Goal: Transaction & Acquisition: Purchase product/service

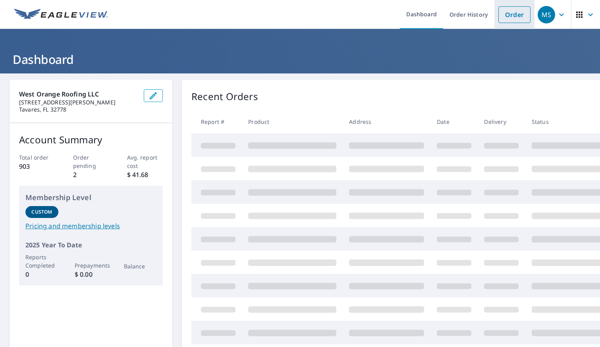
click at [498, 13] on link "Order" at bounding box center [514, 14] width 32 height 17
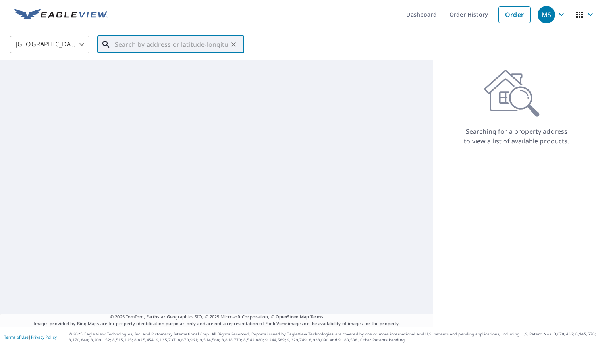
drag, startPoint x: 204, startPoint y: 46, endPoint x: 200, endPoint y: 44, distance: 4.6
click at [204, 46] on input "text" at bounding box center [171, 44] width 113 height 22
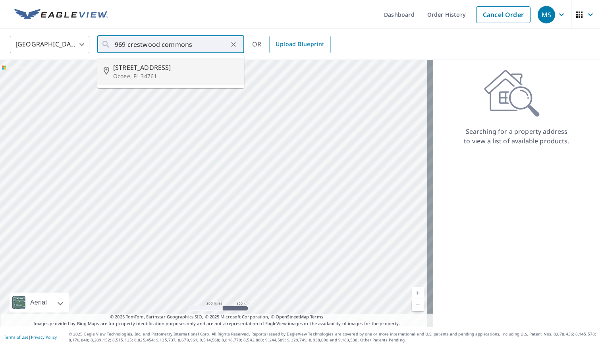
type input "[STREET_ADDRESS]"
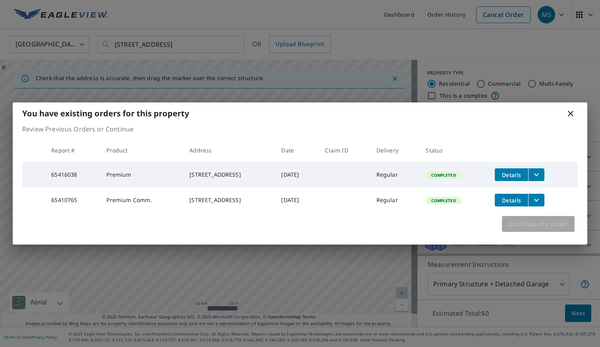
click at [536, 228] on span "Continue my order" at bounding box center [538, 223] width 60 height 11
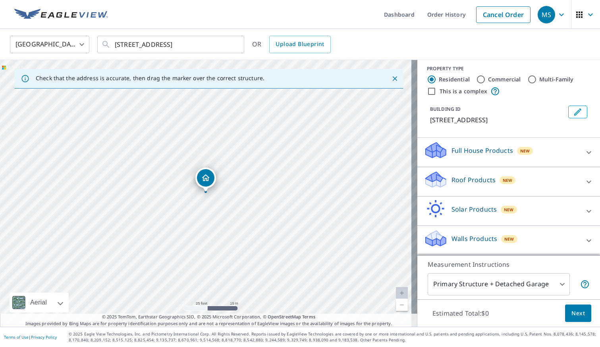
scroll to position [14, 0]
click at [577, 315] on span "Next" at bounding box center [577, 313] width 13 height 10
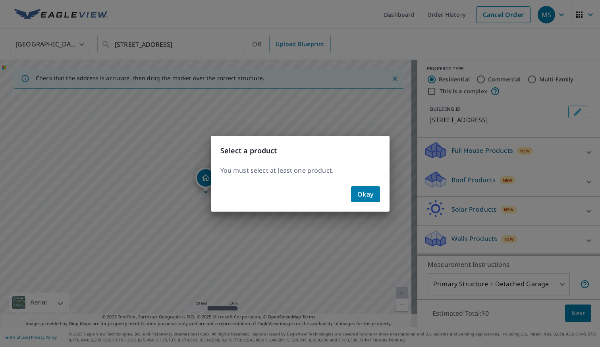
click at [361, 191] on span "Okay" at bounding box center [365, 194] width 16 height 11
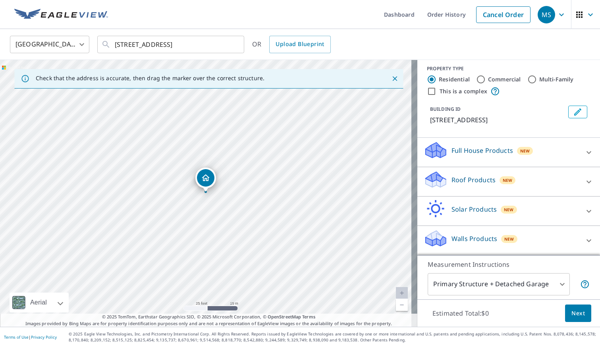
click at [542, 147] on div "Full House Products New" at bounding box center [502, 152] width 156 height 23
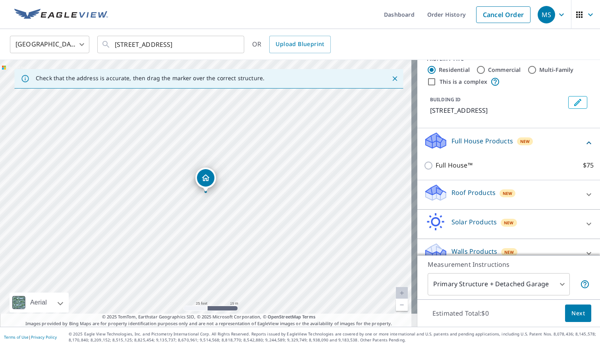
click at [499, 197] on div "New" at bounding box center [507, 193] width 16 height 8
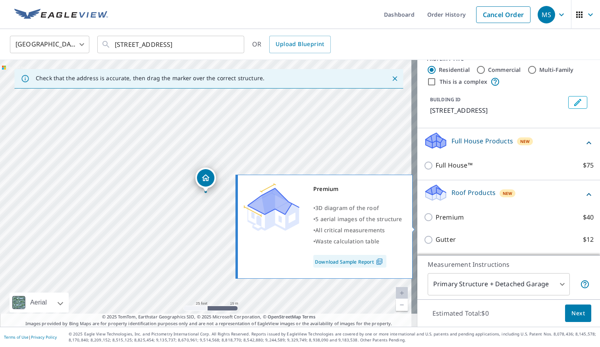
click at [437, 222] on p "Premium" at bounding box center [450, 217] width 28 height 10
click at [436, 222] on input "Premium $40" at bounding box center [430, 217] width 12 height 10
checkbox input "true"
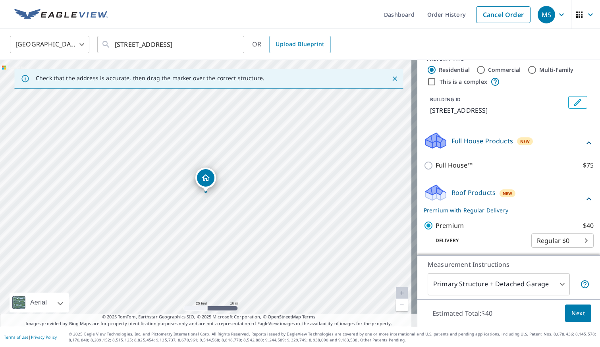
click at [575, 316] on span "Next" at bounding box center [577, 313] width 13 height 10
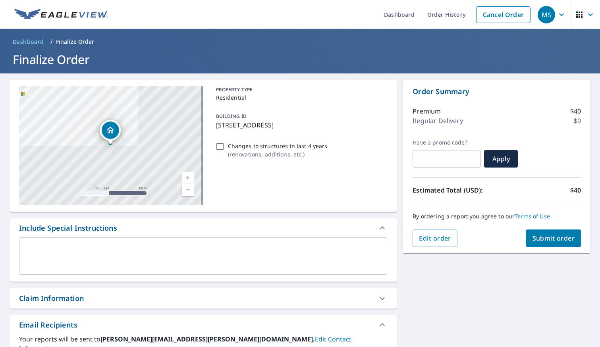
click at [138, 269] on div "x ​" at bounding box center [203, 255] width 368 height 37
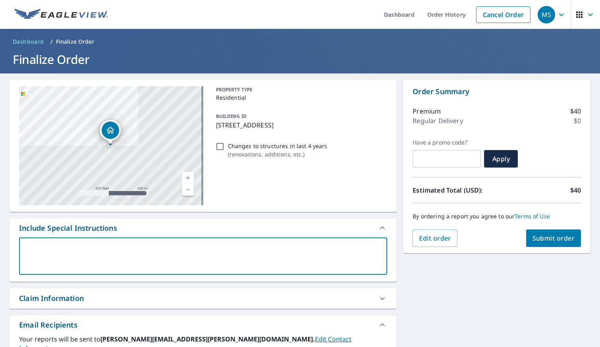
type textarea "k"
type textarea "x"
type textarea "j"
type textarea "x"
type textarea "ju"
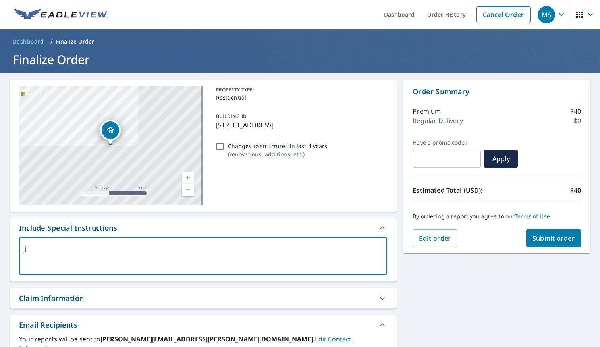
type textarea "x"
type textarea "jus"
type textarea "x"
type textarea "just"
type textarea "x"
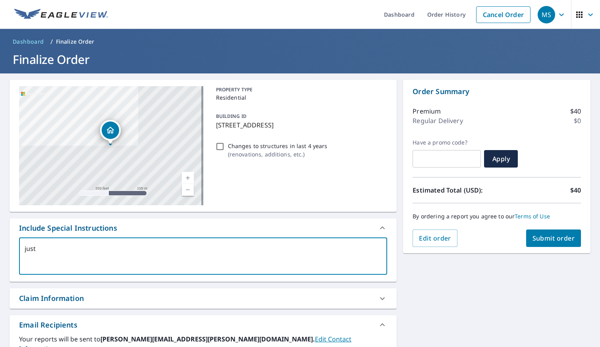
type textarea "just"
type textarea "x"
type textarea "just 9"
type textarea "x"
type textarea "just 96"
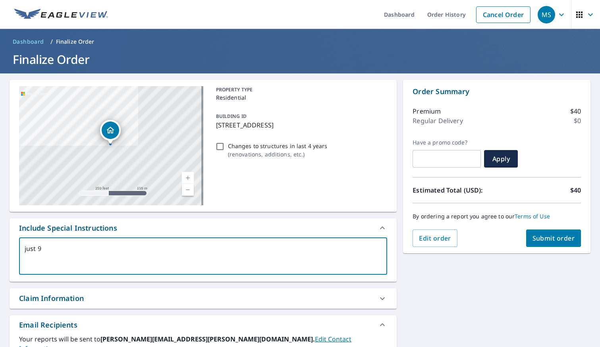
type textarea "x"
type textarea "just 969"
type textarea "x"
type textarea "just 969"
type textarea "x"
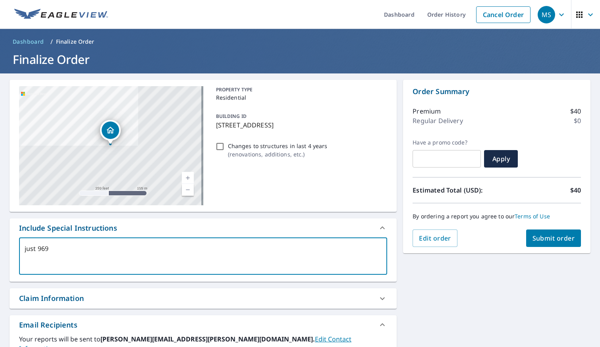
type textarea "just 969 n"
type textarea "x"
type textarea "just 969 nt"
type textarea "x"
type textarea "just 969 nt"
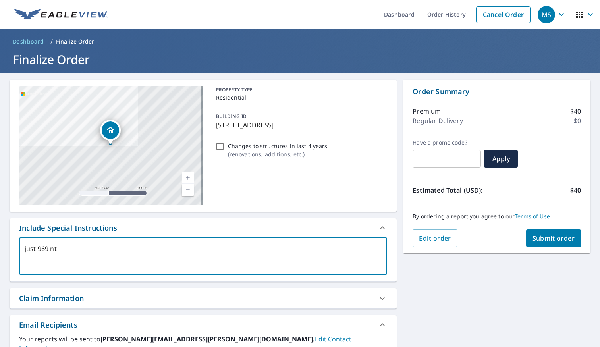
type textarea "x"
type textarea "just 969 nt"
type textarea "x"
type textarea "just 969 nto"
type textarea "x"
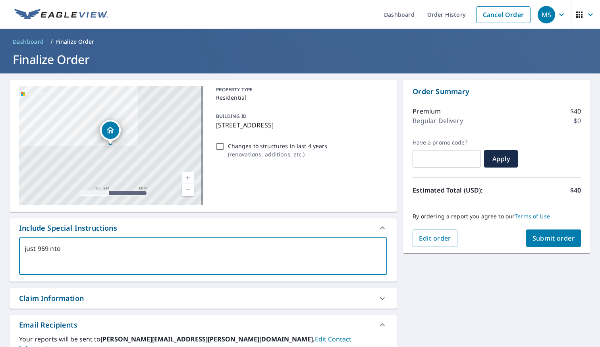
type textarea "just 969 ntot"
type textarea "x"
type textarea "just 969 ntot"
type textarea "x"
type textarea "just 969 ntot t"
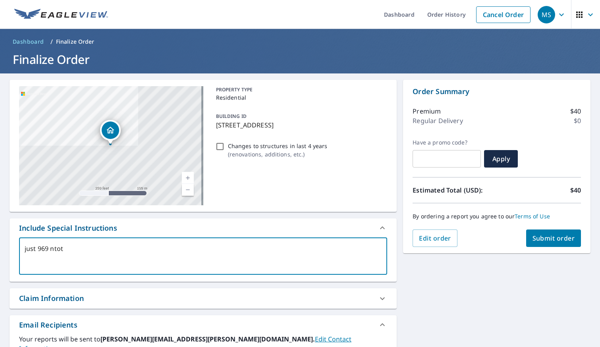
type textarea "x"
type textarea "just 969 ntot th"
type textarea "x"
type textarea "just 969 ntot thi"
type textarea "x"
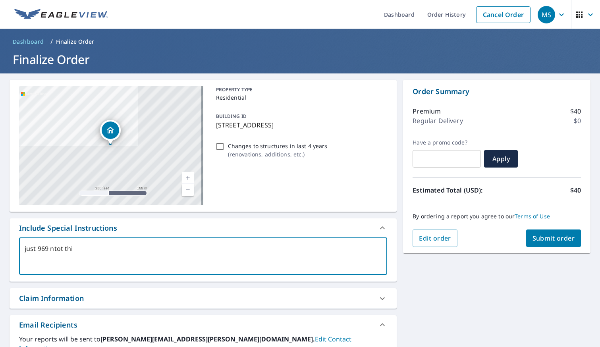
type textarea "just 969 ntot this"
type textarea "x"
type textarea "just 969 ntot this"
type textarea "x"
type textarea "just 969 ntot this"
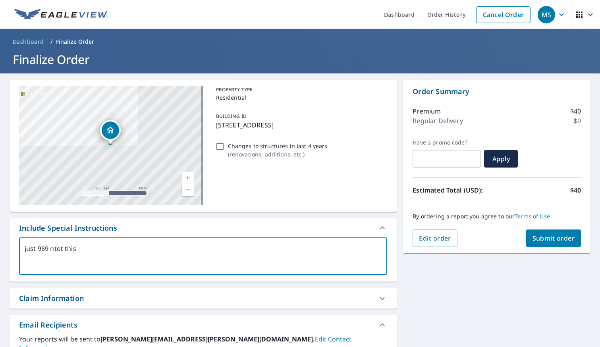
type textarea "x"
type textarea "just 969 ntot thi"
type textarea "x"
type textarea "just 969 ntot th"
type textarea "x"
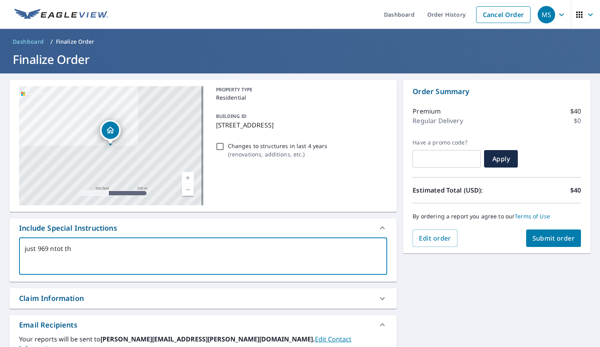
type textarea "just 969 ntot the"
type textarea "x"
type textarea "just 969 ntot the"
type textarea "x"
type textarea "just 969 ntot the e"
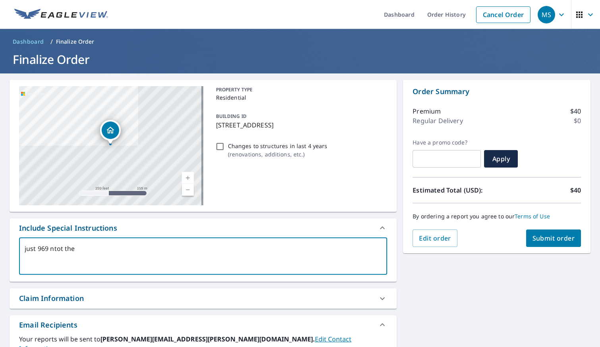
type textarea "x"
type textarea "just 969 ntot the en"
type textarea "x"
type textarea "just 969 ntot the ent"
type textarea "x"
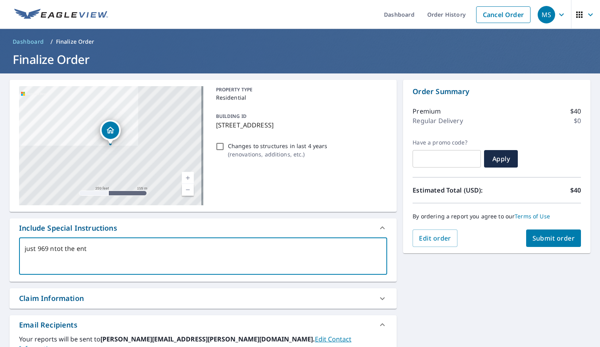
type textarea "just 969 ntot the enti"
type textarea "x"
type textarea "just 969 ntot the entie"
type textarea "x"
type textarea "just 969 ntot the entier"
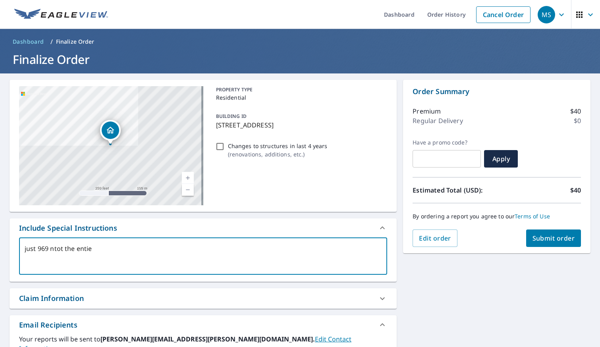
type textarea "x"
type textarea "just 969 ntot the entier"
type textarea "x"
type textarea "just 969 ntot the entier"
type textarea "x"
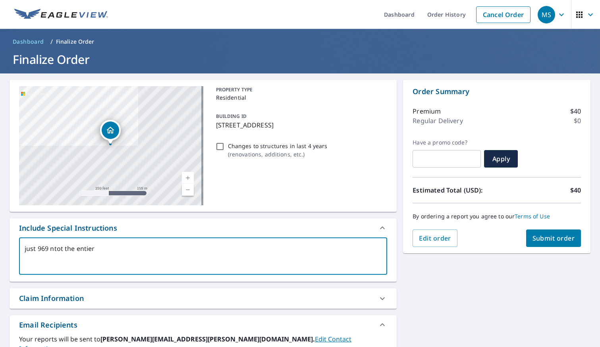
type textarea "just 969 ntot the entie"
type textarea "x"
type textarea "just 969 ntot the enti"
type textarea "x"
type textarea "just 969 ntot the entir"
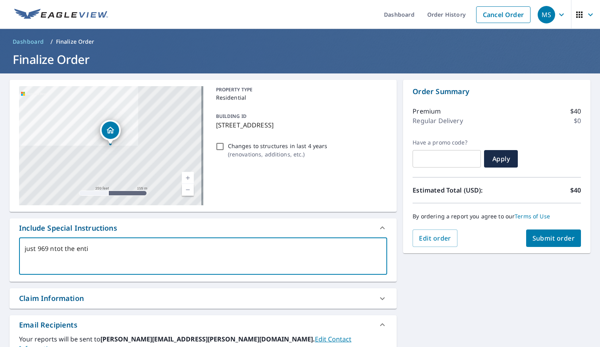
type textarea "x"
type textarea "just 969 ntot the entire"
type textarea "x"
type textarea "just 969 ntot the entire"
type textarea "x"
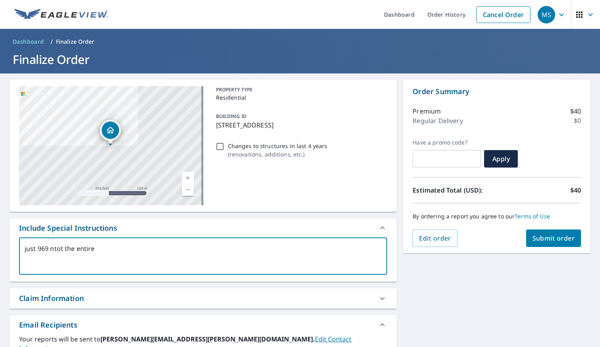
type textarea "just 969 ntot the entire b"
type textarea "x"
type textarea "just 969 ntot the entire bu"
type textarea "x"
type textarea "just 969 ntot the entire [PERSON_NAME]"
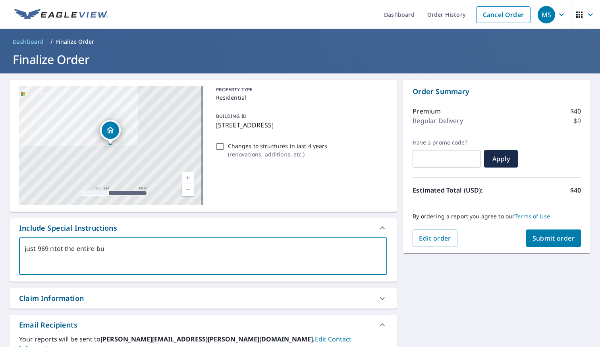
type textarea "x"
type textarea "just 969 ntot the entire buil"
type textarea "x"
type textarea "just 969 ntot the entire build"
type textarea "x"
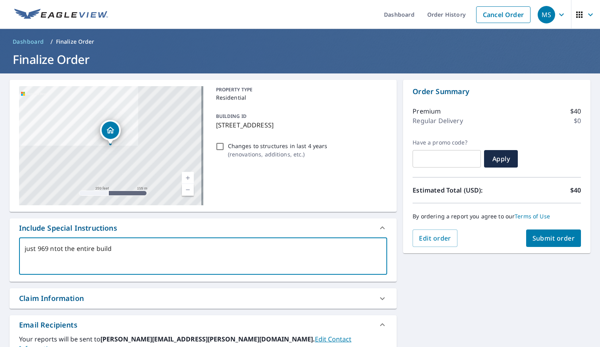
type textarea "just 969 ntot the entire buildi"
type textarea "x"
type textarea "just 969 ntot the entire buildin"
type textarea "x"
type textarea "just 969 ntot the entire building"
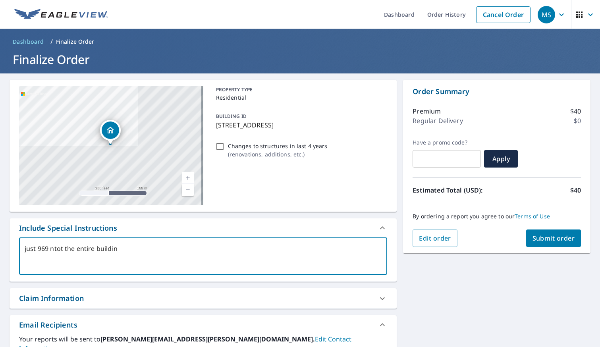
type textarea "x"
type textarea "just 969 ntot the entire building"
type textarea "x"
type textarea "just 969 not the entire building"
type textarea "x"
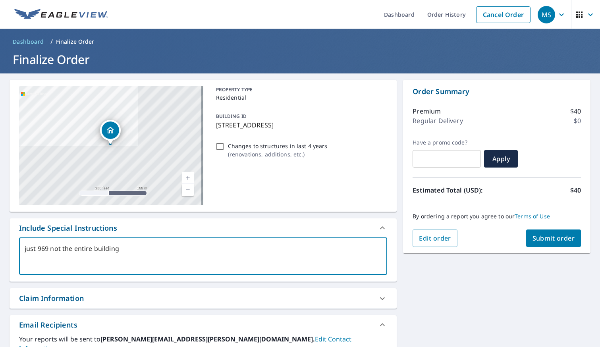
type textarea "just 969 not the entire building"
click at [561, 234] on span "Submit order" at bounding box center [553, 238] width 42 height 9
type textarea "x"
